Goal: Check status: Check status

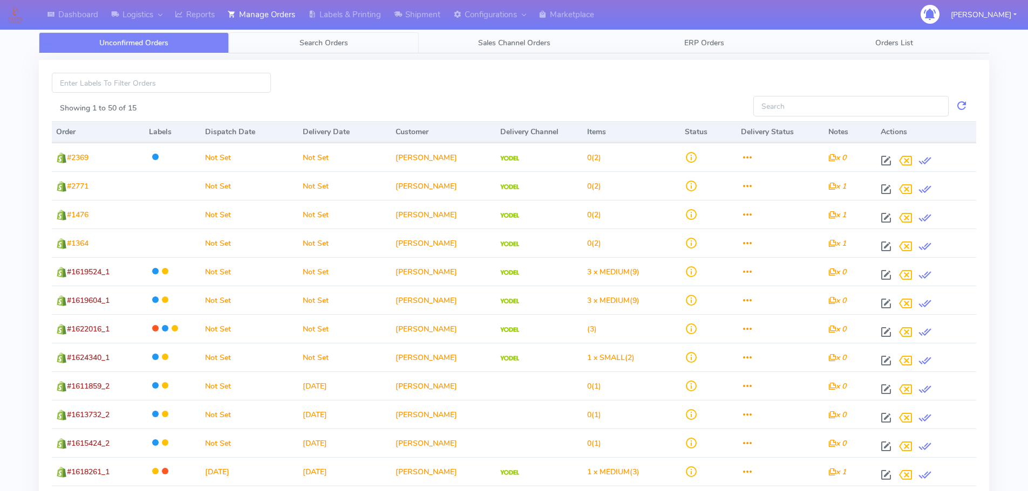
click at [346, 43] on span "Search Orders" at bounding box center [323, 43] width 49 height 10
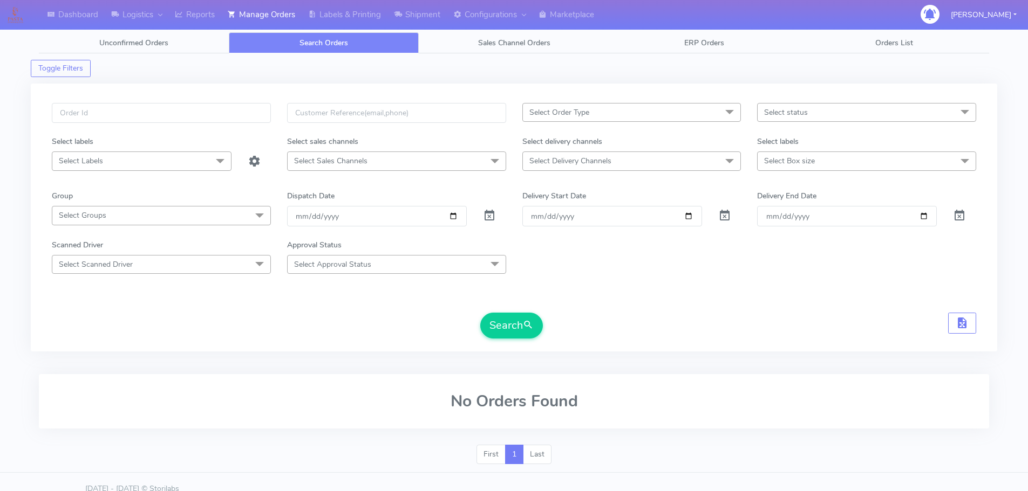
click at [250, 87] on div "Select Order Type Select All MEALS ATAVI One Off Pasta Club Gift Kit Event Unkn…" at bounding box center [514, 218] width 966 height 268
click at [246, 111] on input "text" at bounding box center [161, 113] width 219 height 20
paste input "1618847"
type input "1618847"
click at [493, 213] on span at bounding box center [489, 218] width 13 height 10
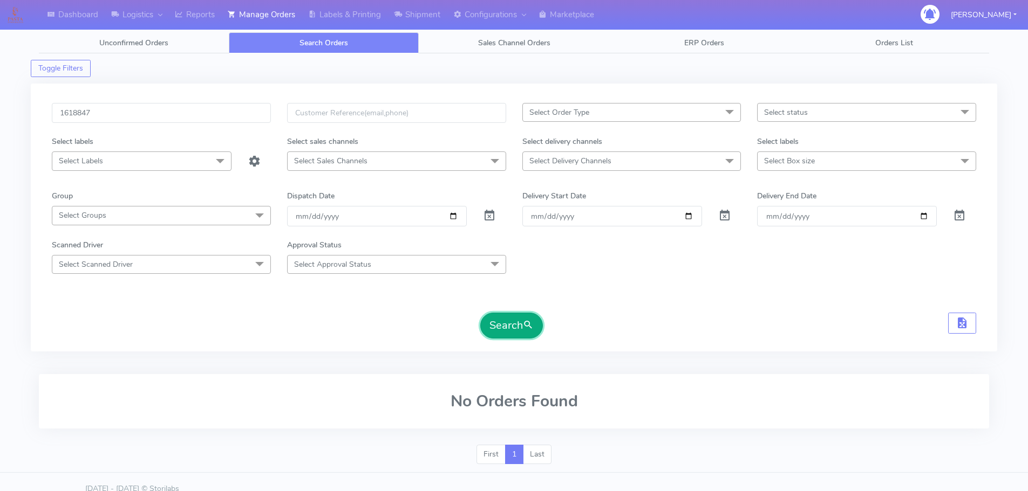
click at [510, 318] on button "Search" at bounding box center [511, 326] width 63 height 26
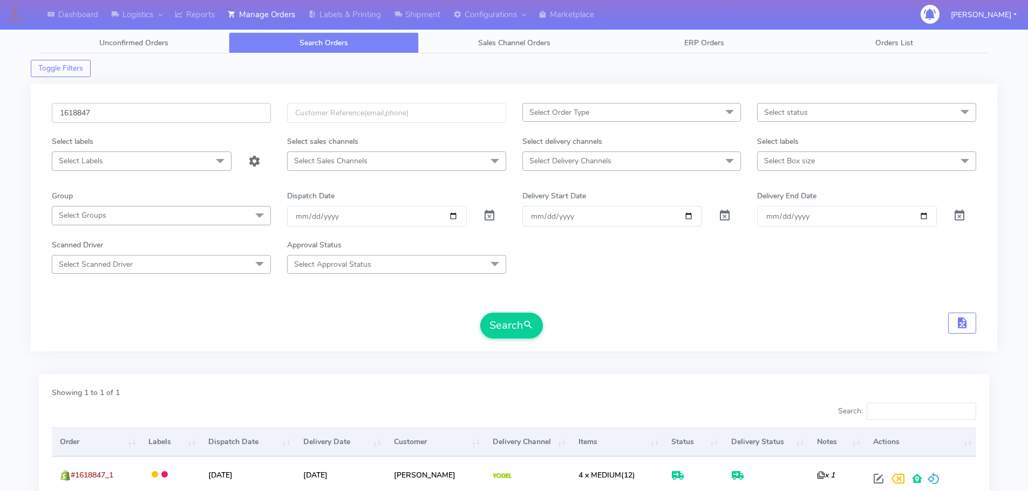
click at [136, 116] on input "1618847" at bounding box center [161, 113] width 219 height 20
paste input "24353"
type input "1624353"
click at [481, 215] on div at bounding box center [494, 216] width 39 height 20
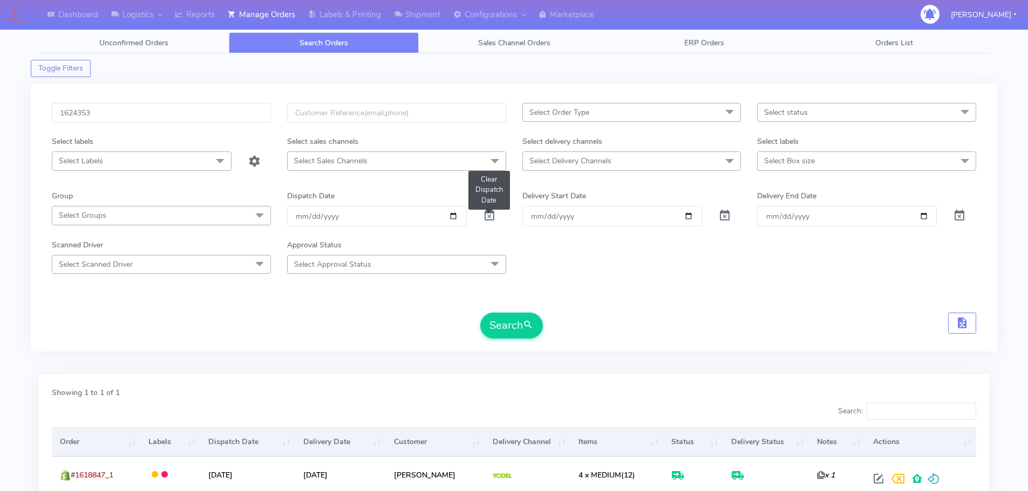
click at [488, 213] on span at bounding box center [489, 218] width 13 height 10
click at [497, 320] on button "Search" at bounding box center [511, 326] width 63 height 26
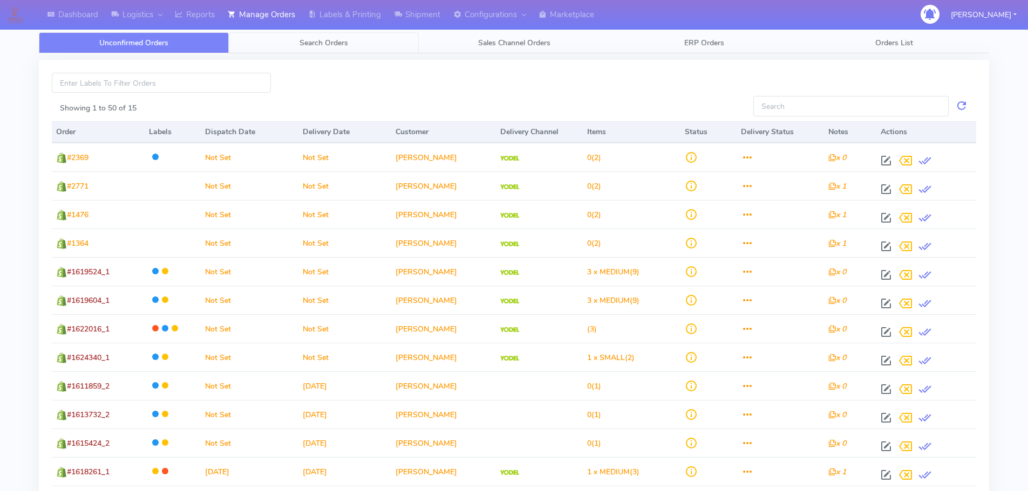
click at [303, 40] on span "Search Orders" at bounding box center [323, 43] width 49 height 10
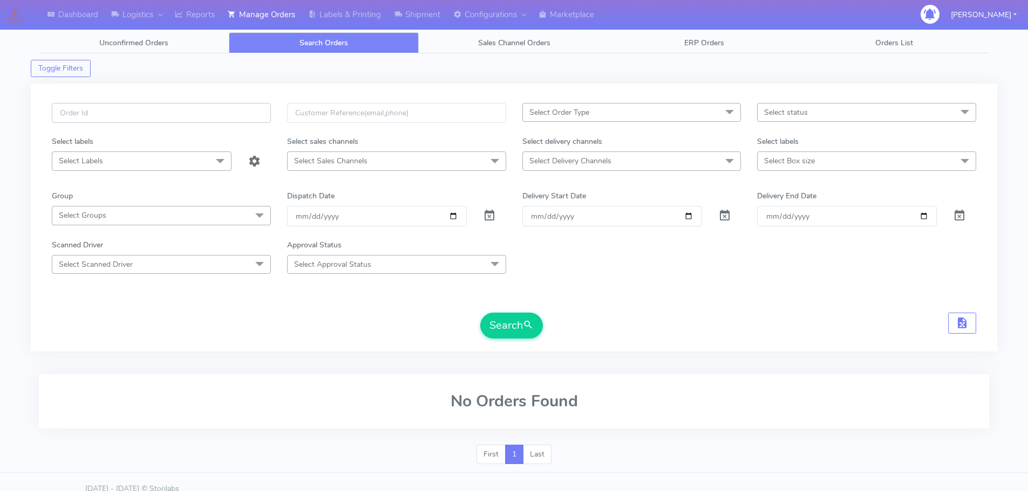
click at [217, 110] on input "text" at bounding box center [161, 113] width 219 height 20
paste input "1624353"
type input "1624353"
click at [490, 217] on span at bounding box center [489, 218] width 13 height 10
drag, startPoint x: 513, startPoint y: 329, endPoint x: 515, endPoint y: 322, distance: 7.0
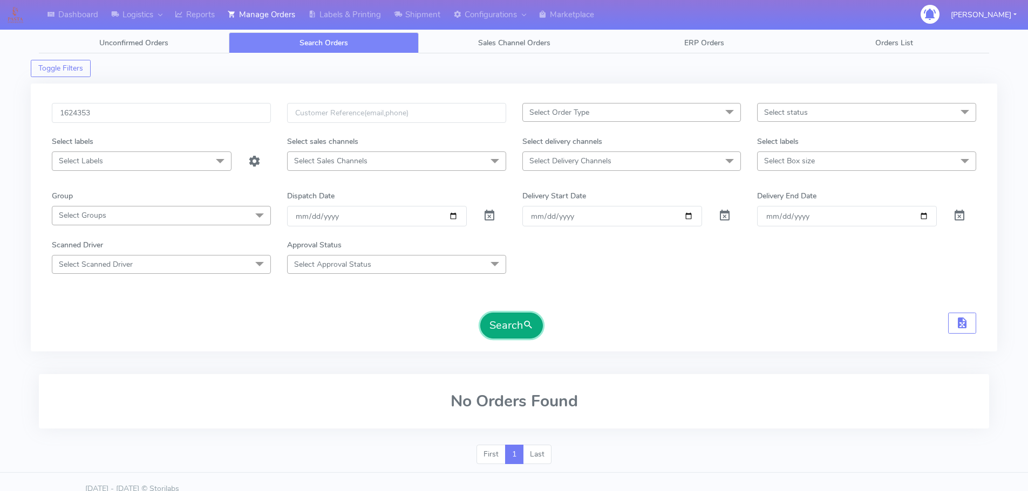
click at [515, 322] on button "Search" at bounding box center [511, 326] width 63 height 26
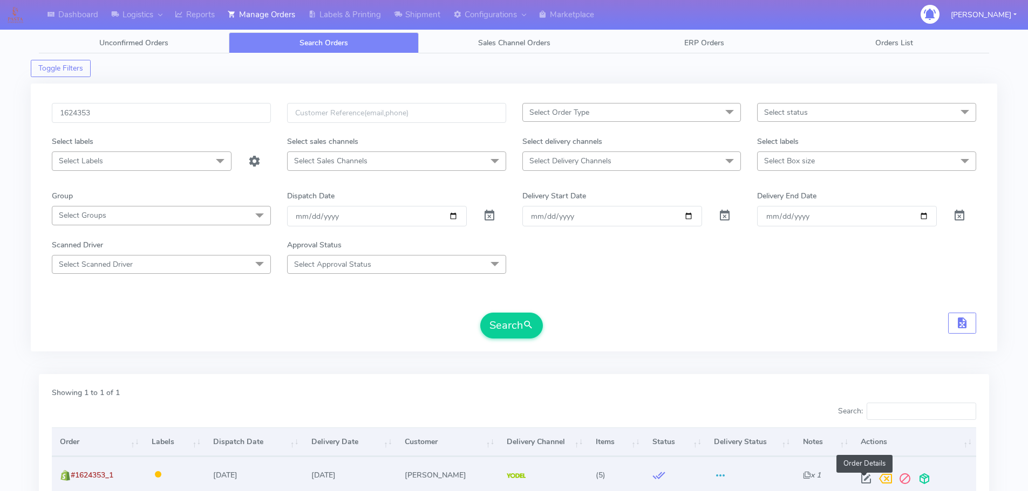
click at [864, 476] on span at bounding box center [865, 481] width 19 height 10
select select "5"
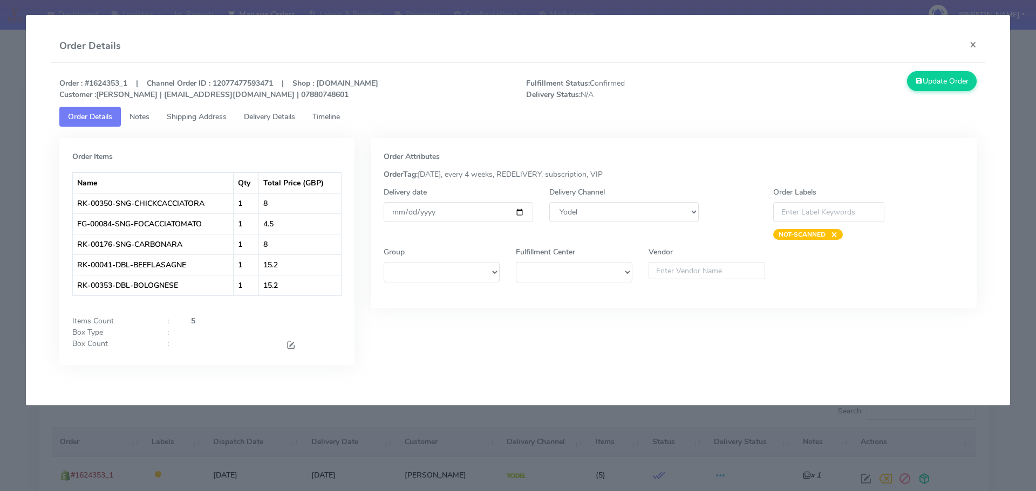
click at [330, 113] on span "Timeline" at bounding box center [326, 117] width 28 height 10
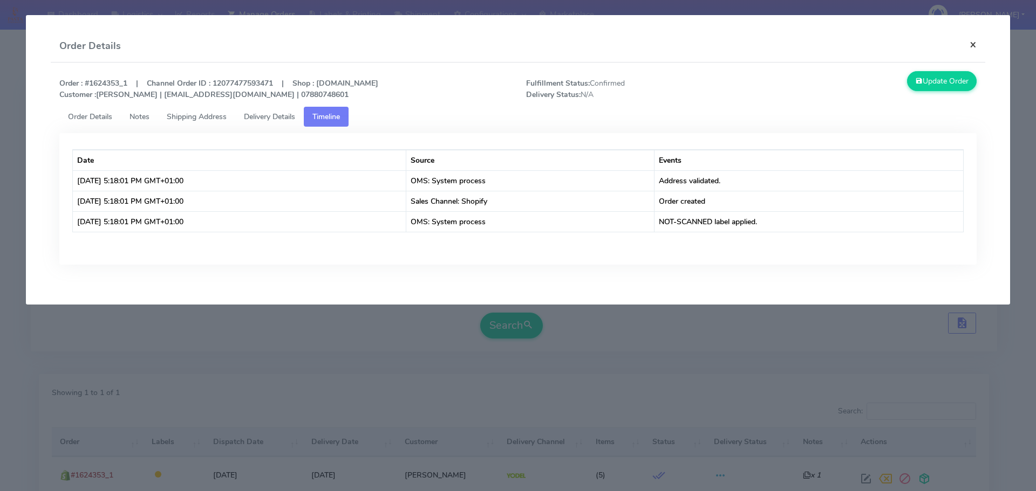
click at [977, 39] on button "×" at bounding box center [973, 44] width 24 height 29
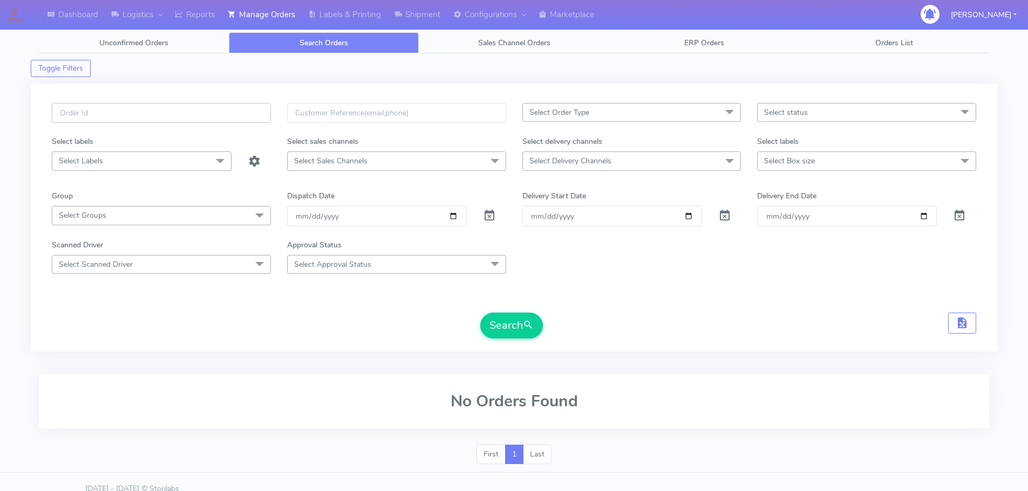
click at [230, 105] on input "text" at bounding box center [161, 113] width 219 height 20
paste input "1619581"
type input "1619581"
click at [487, 219] on span at bounding box center [489, 218] width 13 height 10
click at [502, 316] on button "Search" at bounding box center [511, 326] width 63 height 26
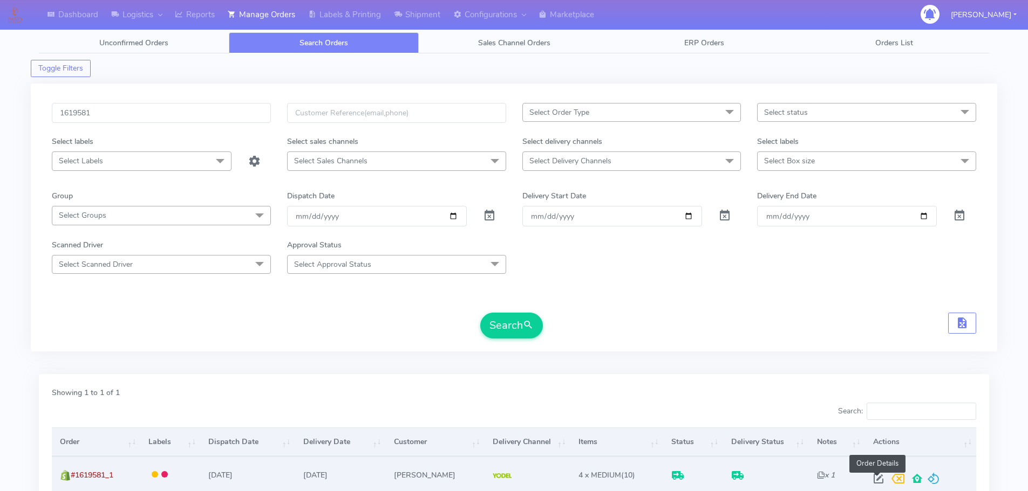
click at [873, 478] on span at bounding box center [878, 481] width 19 height 10
select select "5"
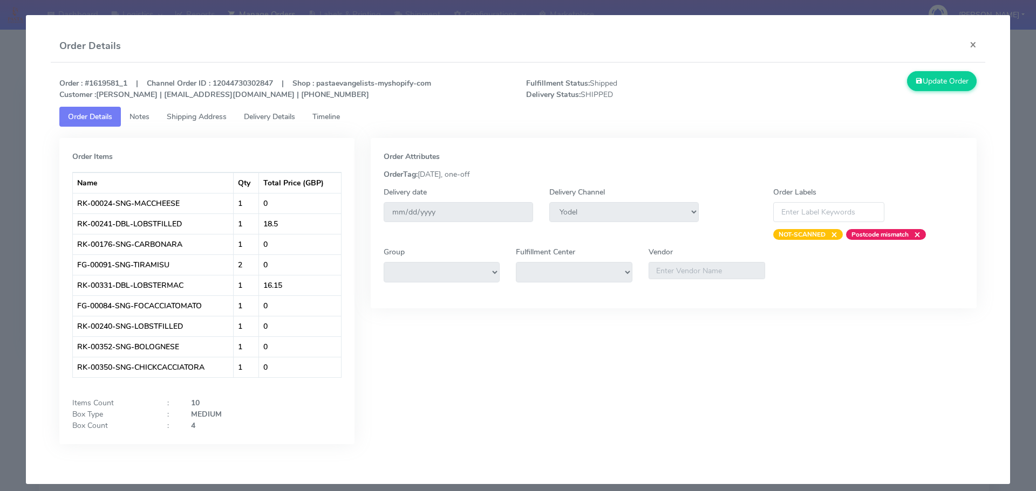
click at [336, 124] on link "Timeline" at bounding box center [326, 117] width 45 height 20
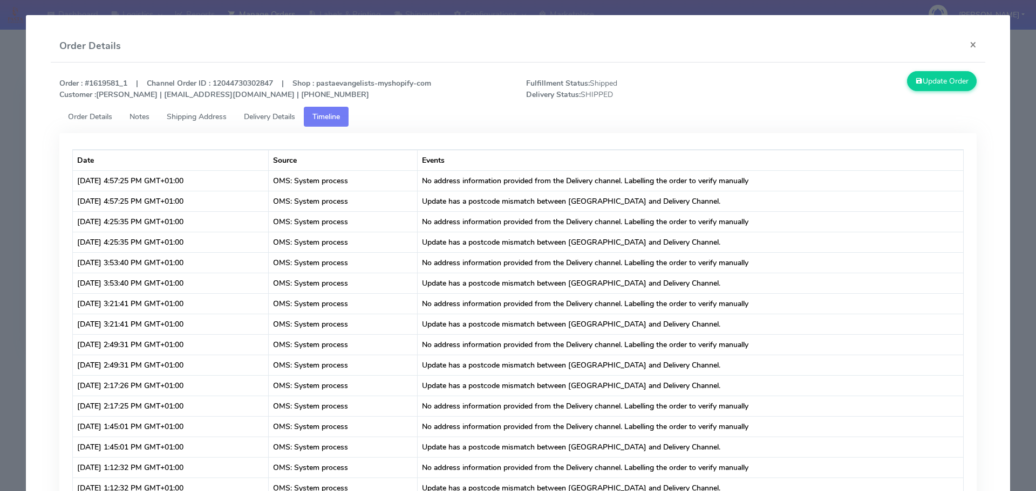
click at [176, 120] on span "Shipping Address" at bounding box center [197, 117] width 60 height 10
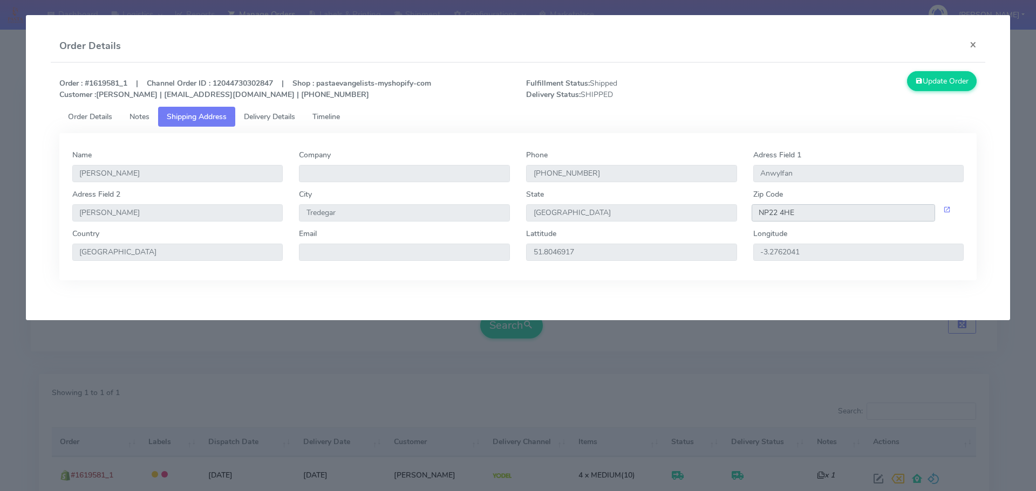
drag, startPoint x: 800, startPoint y: 216, endPoint x: 736, endPoint y: 222, distance: 64.5
click at [736, 222] on div "Adress Field 2 [GEOGRAPHIC_DATA] [GEOGRAPHIC_DATA] Zip Code NP22 4HE" at bounding box center [518, 208] width 908 height 39
click at [265, 122] on link "Delivery Details" at bounding box center [269, 117] width 69 height 20
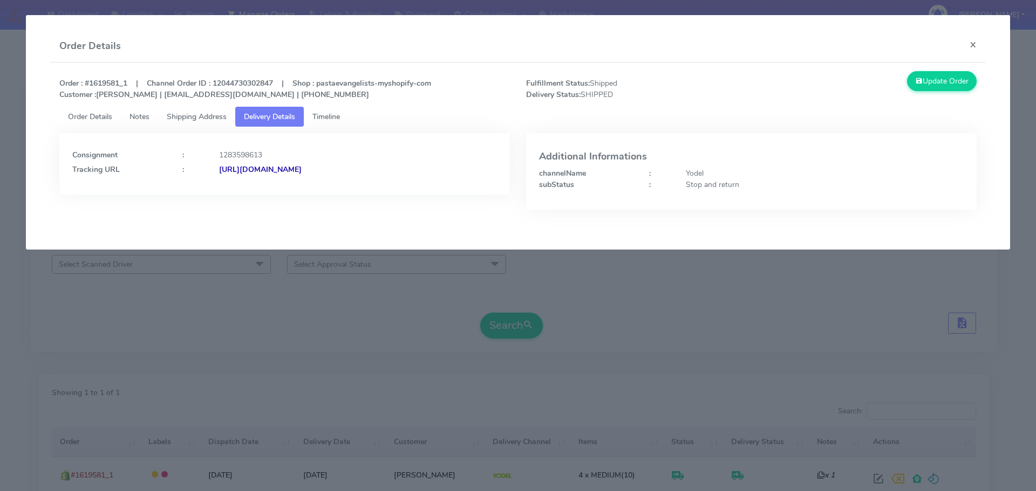
click at [302, 166] on strong "[URL][DOMAIN_NAME]" at bounding box center [260, 170] width 83 height 10
drag, startPoint x: 121, startPoint y: 83, endPoint x: 88, endPoint y: 81, distance: 32.9
click at [88, 81] on strong "Order : #1619581_1 | Channel Order ID : 12044730302847 | Shop : pastaevangelist…" at bounding box center [245, 89] width 372 height 22
copy strong "1619581"
